Goal: Transaction & Acquisition: Obtain resource

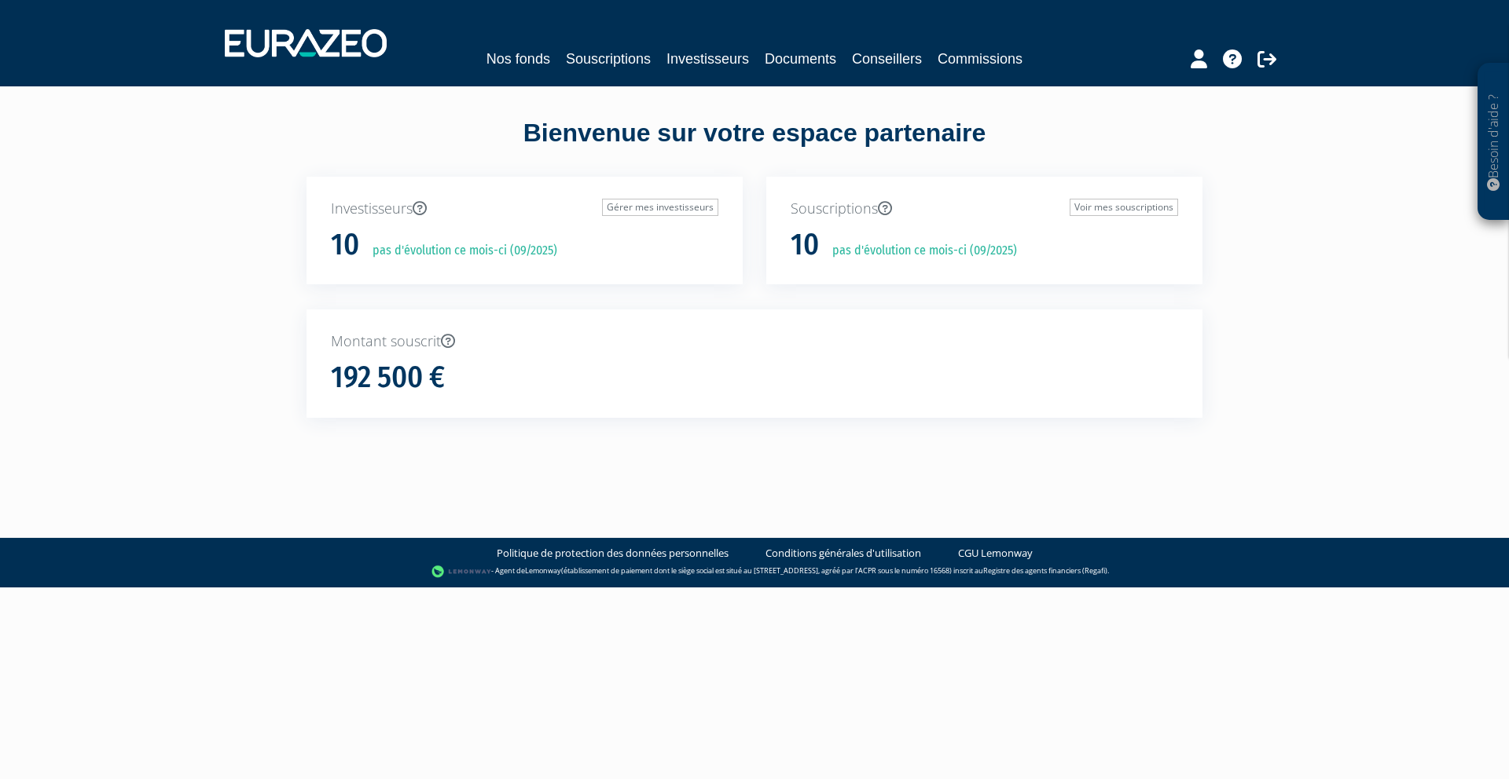
click at [640, 80] on nav "Nos fonds Souscriptions Investisseurs Documents Conseillers Commissions" at bounding box center [754, 43] width 1509 height 86
click at [636, 73] on nav "Nos fonds Souscriptions Investisseurs Documents Conseillers Commissions" at bounding box center [754, 43] width 1509 height 86
click at [632, 69] on link "Souscriptions" at bounding box center [608, 59] width 85 height 22
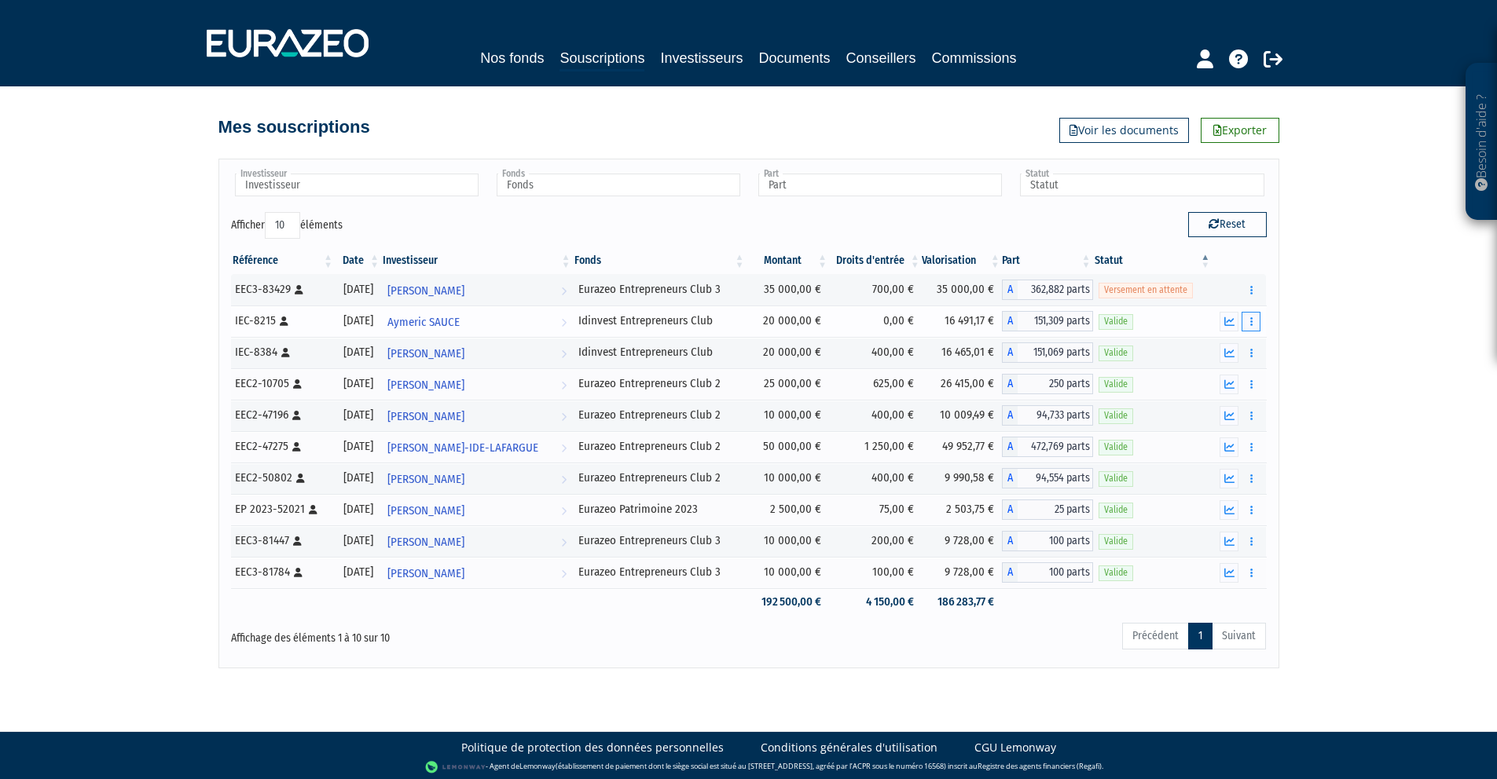
scroll to position [3, 0]
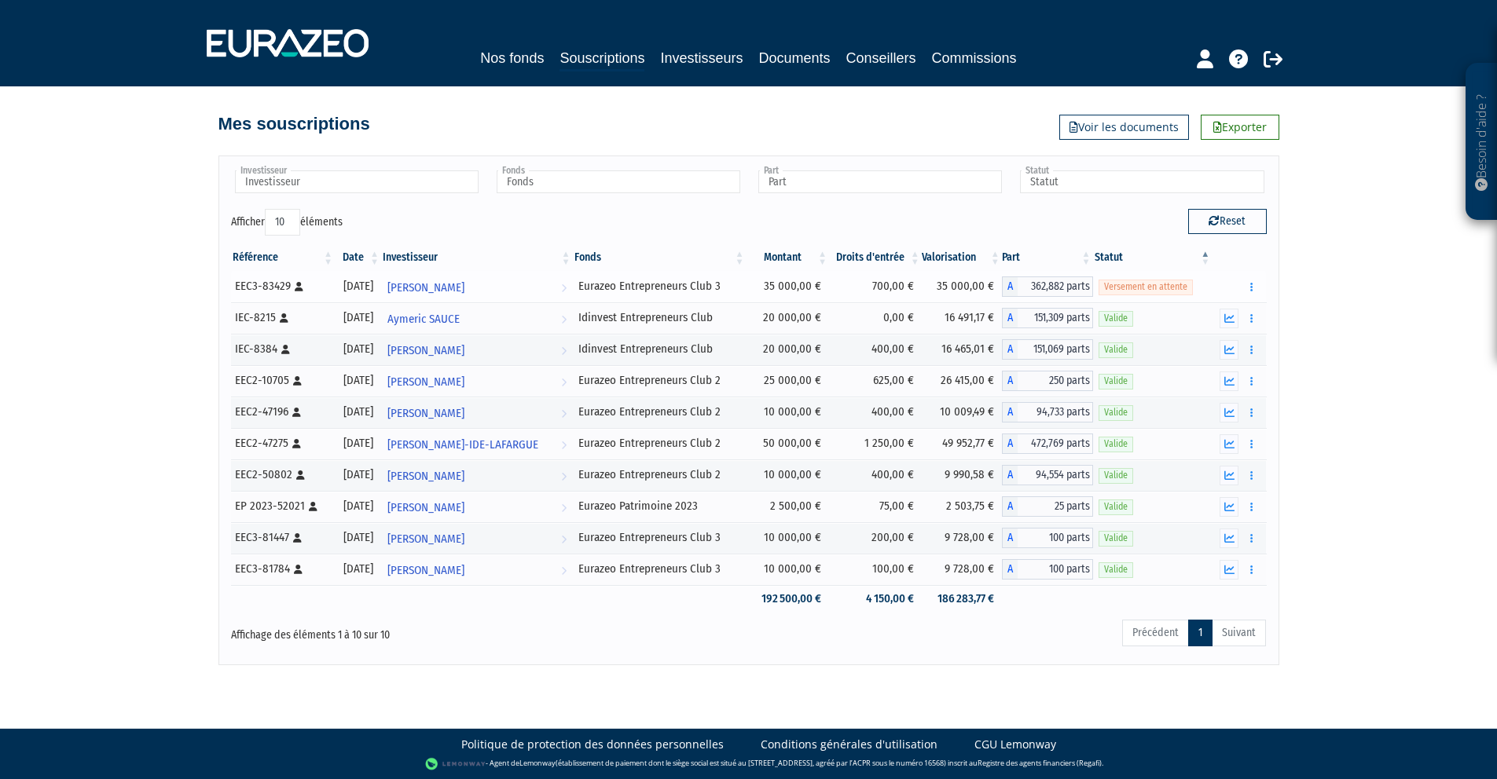
click at [1182, 284] on span "Versement en attente" at bounding box center [1145, 287] width 94 height 15
click at [1307, 252] on div "Besoin d'aide ? × J'ai besoin d'aide Si vous avez une question à propos du fonc…" at bounding box center [748, 331] width 1497 height 669
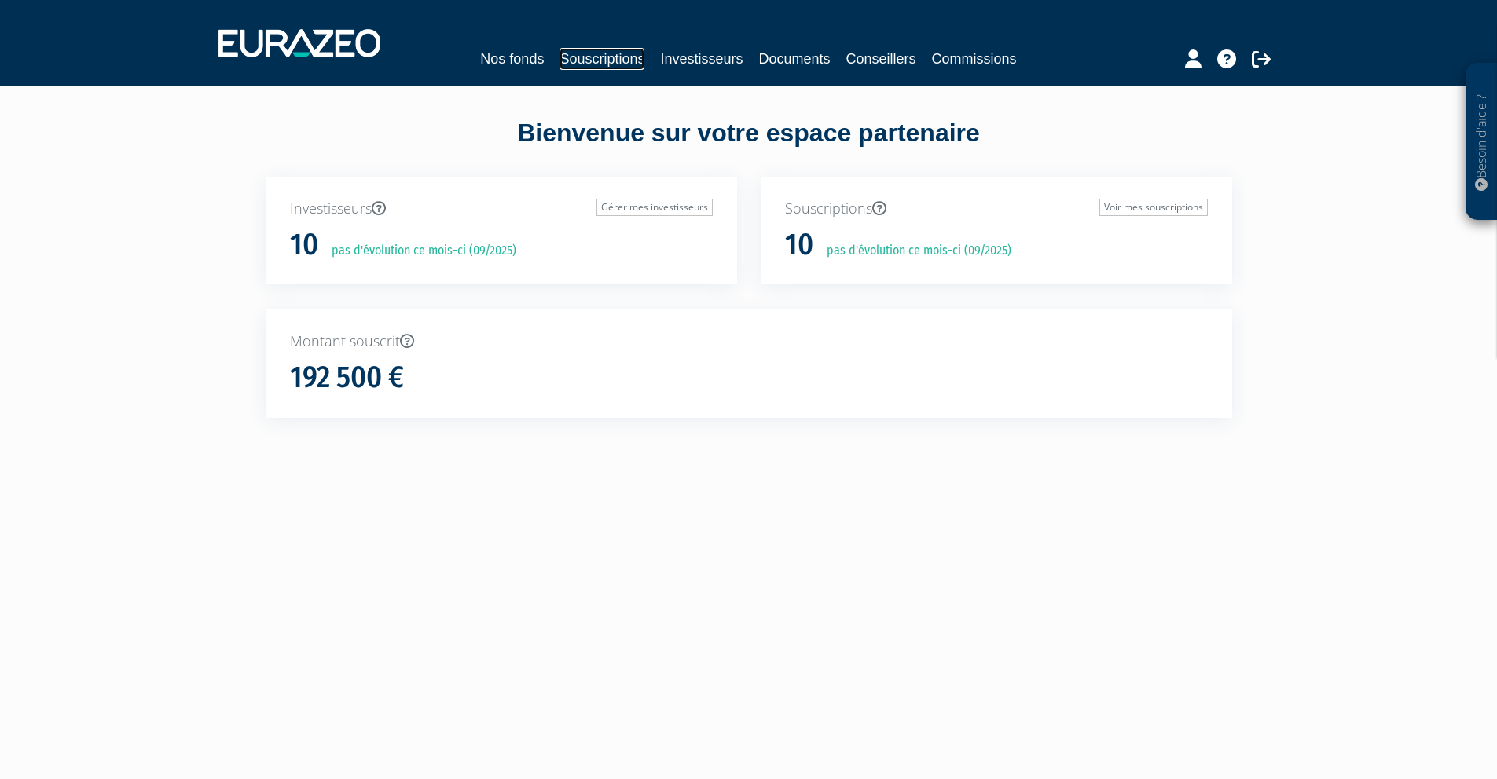
click at [622, 52] on link "Souscriptions" at bounding box center [601, 59] width 85 height 22
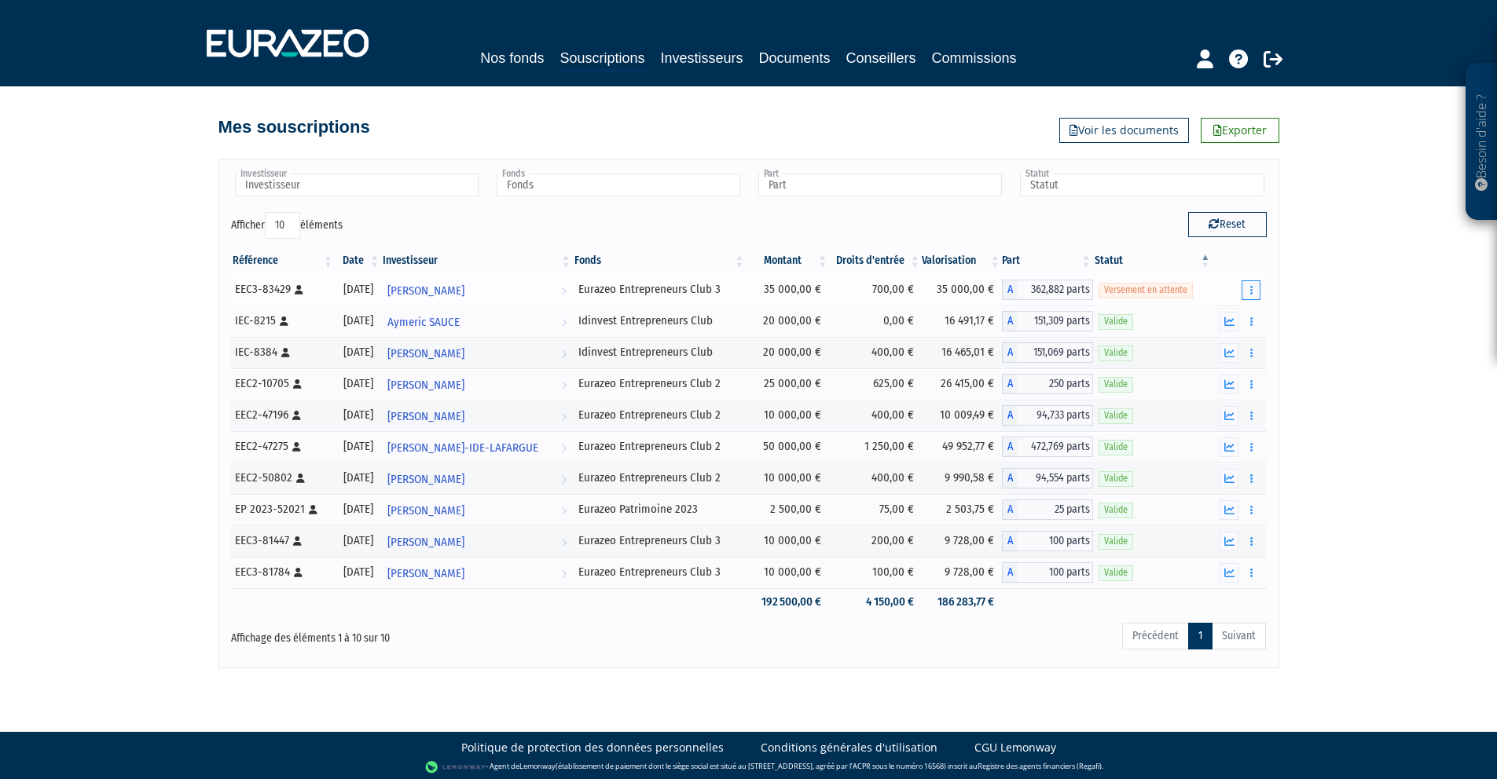
click at [1242, 291] on button "button" at bounding box center [1250, 290] width 19 height 20
click at [1236, 308] on link "Documents" at bounding box center [1216, 319] width 79 height 26
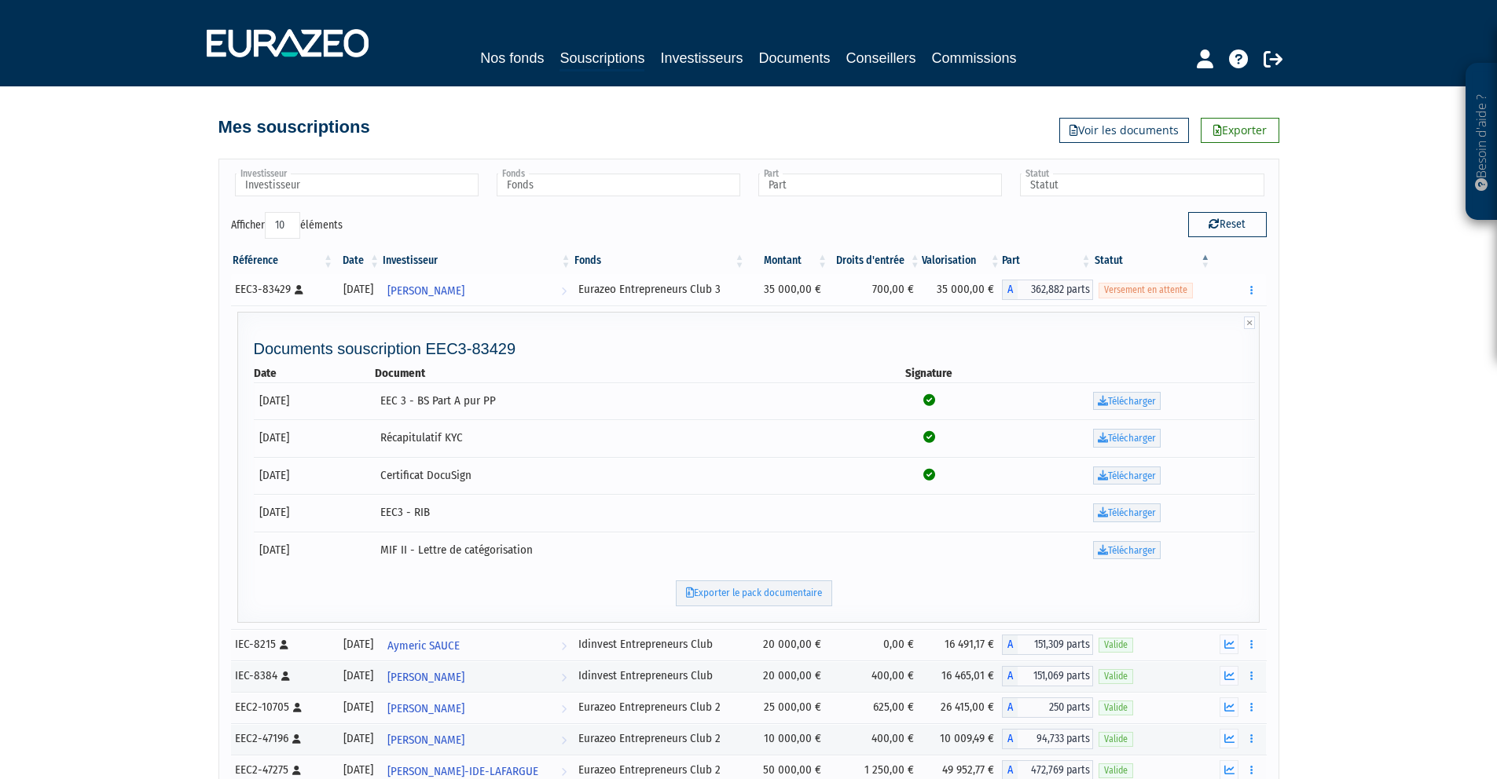
scroll to position [3, 0]
click at [1127, 391] on link "Télécharger" at bounding box center [1127, 398] width 68 height 19
